Goal: Use online tool/utility: Utilize a website feature to perform a specific function

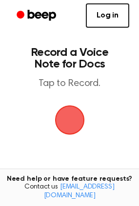
click at [70, 115] on span "button" at bounding box center [69, 120] width 27 height 27
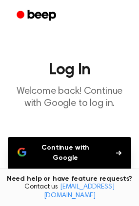
click at [75, 134] on main "Log In Welcome back! Continue with Google to log in. Continue with Google Don’t…" at bounding box center [69, 153] width 139 height 307
click at [77, 150] on button "Continue with Google" at bounding box center [69, 153] width 123 height 32
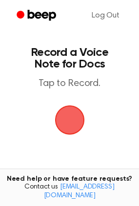
click at [64, 123] on span "button" at bounding box center [69, 120] width 27 height 27
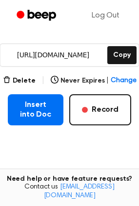
scroll to position [141, 0]
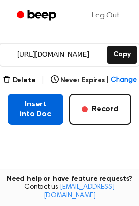
click at [38, 108] on button "Insert into Doc" at bounding box center [36, 109] width 56 height 31
click at [26, 110] on button "Insert into Doc" at bounding box center [36, 109] width 56 height 31
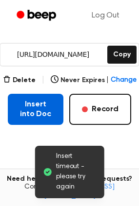
click at [29, 112] on button "Insert into Doc" at bounding box center [36, 109] width 56 height 31
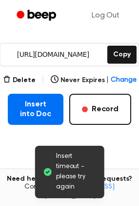
click at [78, 130] on main "Insert timeout - please try again Your Recording is Ready Copy the link and pas…" at bounding box center [69, 57] width 139 height 397
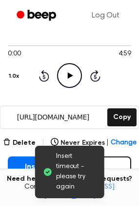
scroll to position [71, 0]
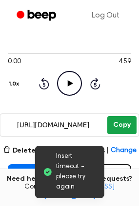
click at [125, 130] on button "Copy" at bounding box center [121, 125] width 29 height 18
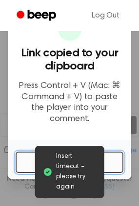
click at [109, 168] on button "OK" at bounding box center [70, 162] width 108 height 21
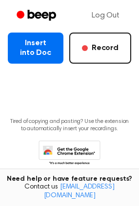
scroll to position [213, 0]
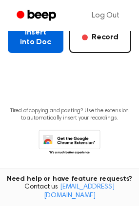
click at [51, 44] on button "Insert into Doc" at bounding box center [36, 37] width 56 height 31
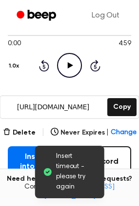
scroll to position [67, 0]
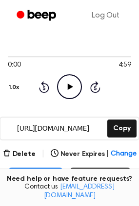
click at [72, 93] on icon "Play Audio" at bounding box center [69, 87] width 25 height 25
click at [72, 93] on icon "Pause Audio" at bounding box center [69, 87] width 25 height 25
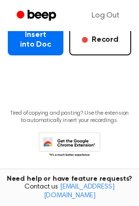
scroll to position [211, 0]
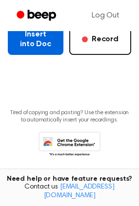
click at [29, 34] on button "Insert into Doc" at bounding box center [36, 39] width 56 height 31
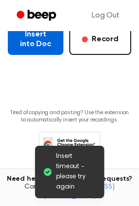
click at [29, 34] on button "Insert into Doc" at bounding box center [36, 39] width 56 height 31
